Goal: Find specific page/section: Find specific page/section

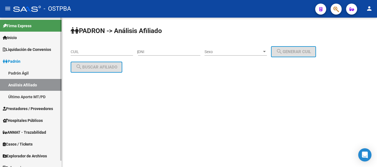
click at [33, 154] on span "Explorador de Archivos" at bounding box center [25, 156] width 44 height 6
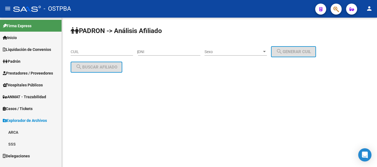
click at [16, 130] on link "ARCA" at bounding box center [30, 133] width 61 height 12
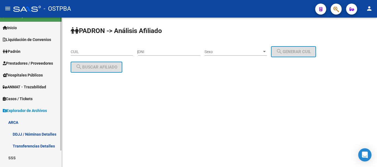
scroll to position [18, 0]
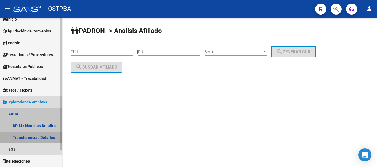
click at [36, 136] on link "Transferencias Detalles" at bounding box center [30, 138] width 61 height 12
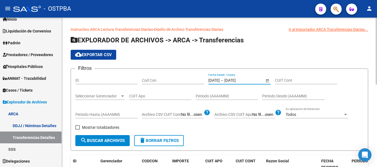
click at [210, 79] on input "[DATE]" at bounding box center [213, 80] width 11 height 5
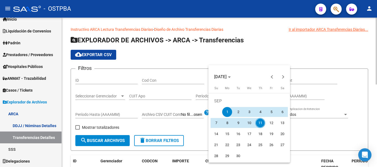
click at [210, 79] on div "[DATE]" at bounding box center [249, 76] width 79 height 11
click at [273, 77] on button "Previous month" at bounding box center [271, 76] width 11 height 11
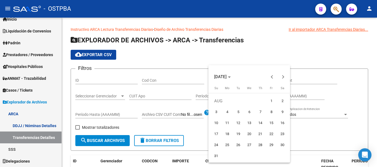
click at [273, 100] on span "1" at bounding box center [271, 101] width 10 height 10
type input "[DATE]"
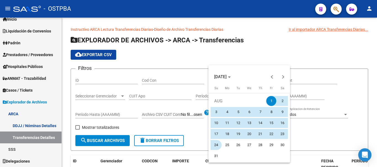
click at [216, 143] on span "24" at bounding box center [216, 145] width 10 height 10
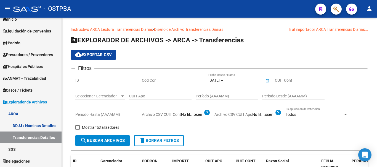
type input "[DATE]"
